Goal: Task Accomplishment & Management: Manage account settings

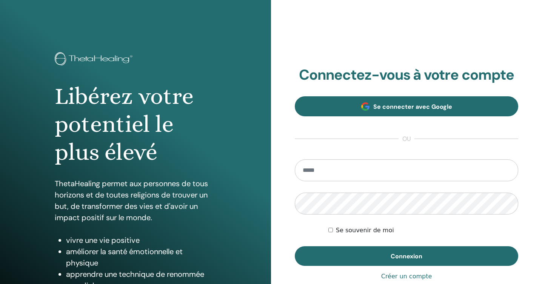
click at [416, 103] on span "Se connecter avec Google" at bounding box center [412, 107] width 79 height 8
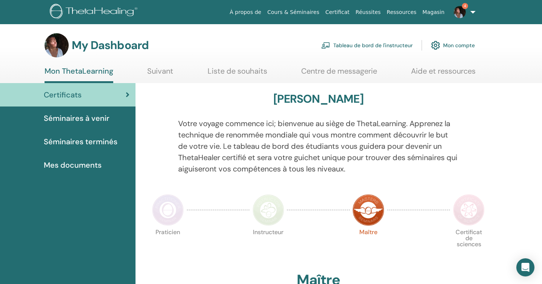
click at [389, 44] on link "Tableau de bord de l'instructeur" at bounding box center [366, 45] width 91 height 17
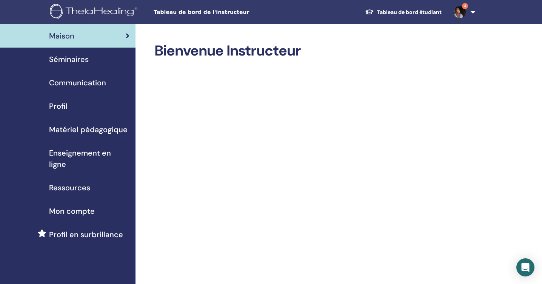
click at [65, 58] on span "Séminaires" at bounding box center [69, 59] width 40 height 11
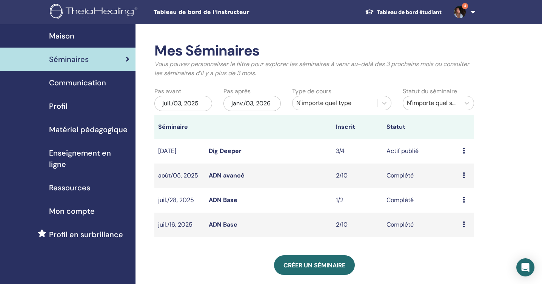
click at [462, 149] on icon at bounding box center [463, 150] width 2 height 6
click at [458, 176] on link "Participants" at bounding box center [463, 178] width 34 height 8
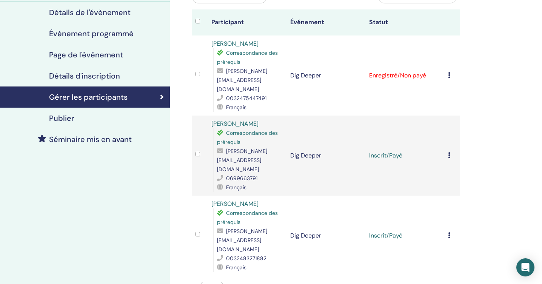
scroll to position [101, 0]
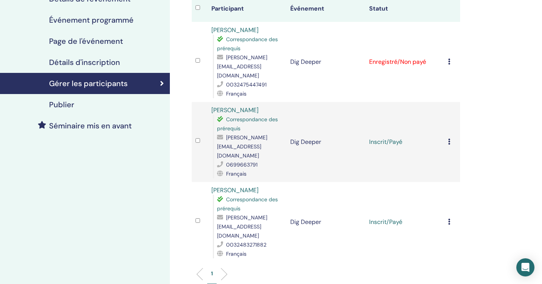
click at [450, 138] on icon at bounding box center [449, 141] width 2 height 6
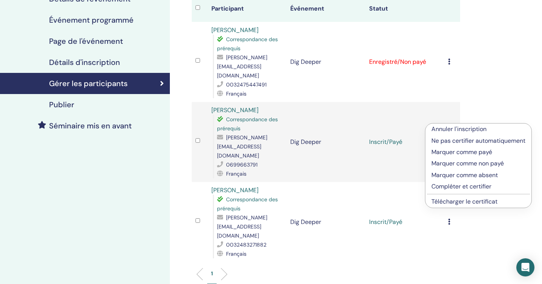
click at [451, 184] on p "Compléter et certifier" at bounding box center [478, 186] width 94 height 9
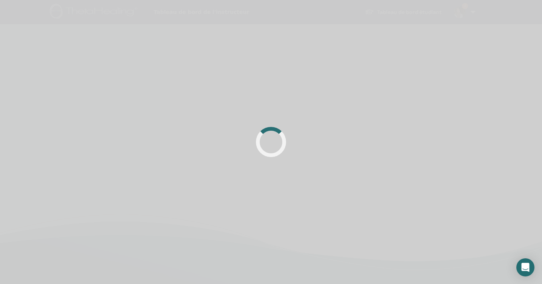
scroll to position [101, 0]
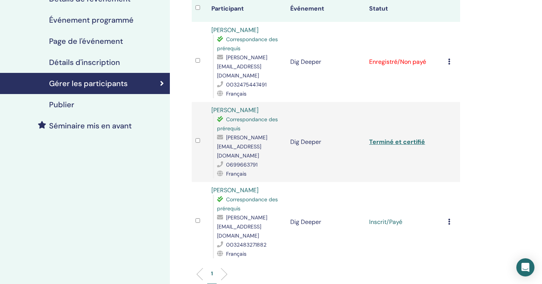
click at [449, 218] on icon at bounding box center [449, 221] width 2 height 6
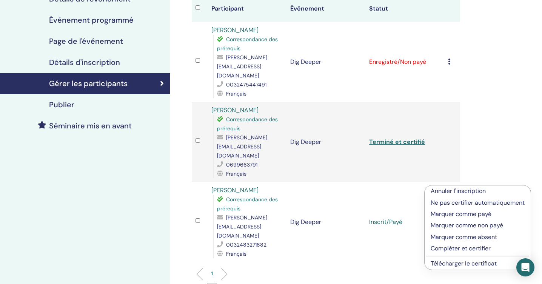
click at [446, 247] on p "Compléter et certifier" at bounding box center [477, 248] width 94 height 9
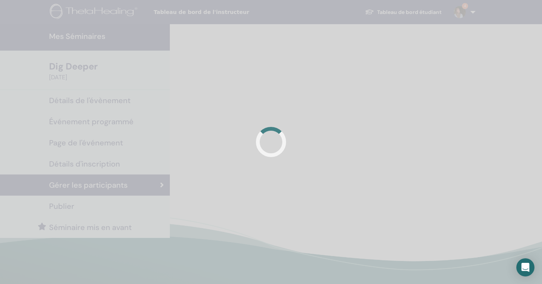
scroll to position [101, 0]
